Goal: Find specific page/section: Find specific page/section

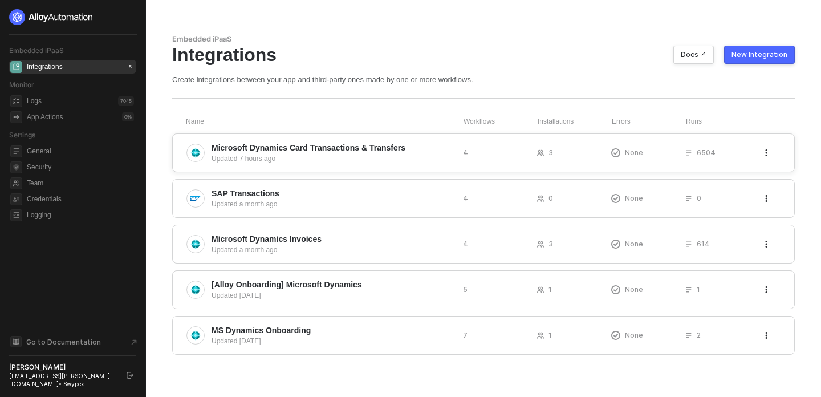
click at [413, 161] on div "Updated 7 hours ago" at bounding box center [333, 158] width 242 height 10
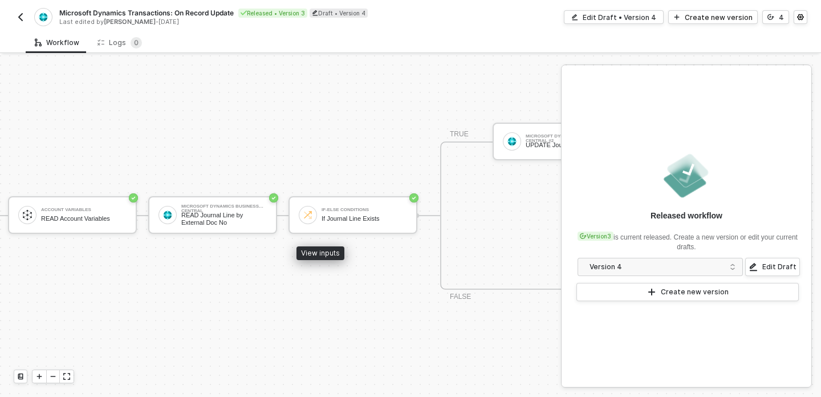
scroll to position [21, 143]
click at [23, 16] on img "button" at bounding box center [20, 17] width 9 height 9
